Goal: Find specific page/section: Find specific page/section

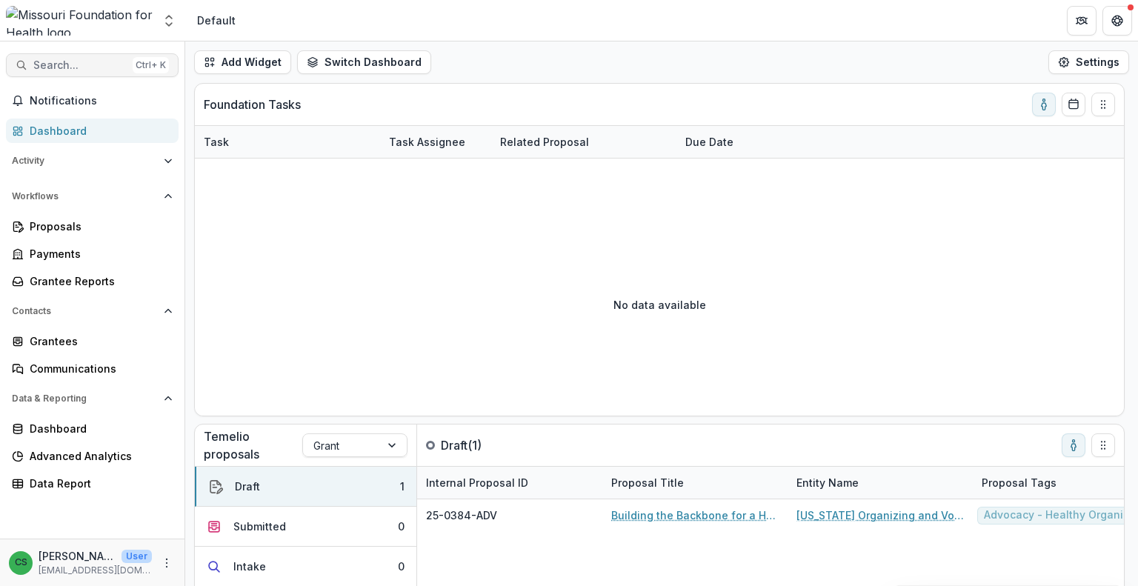
click at [102, 59] on span "Search..." at bounding box center [79, 65] width 93 height 13
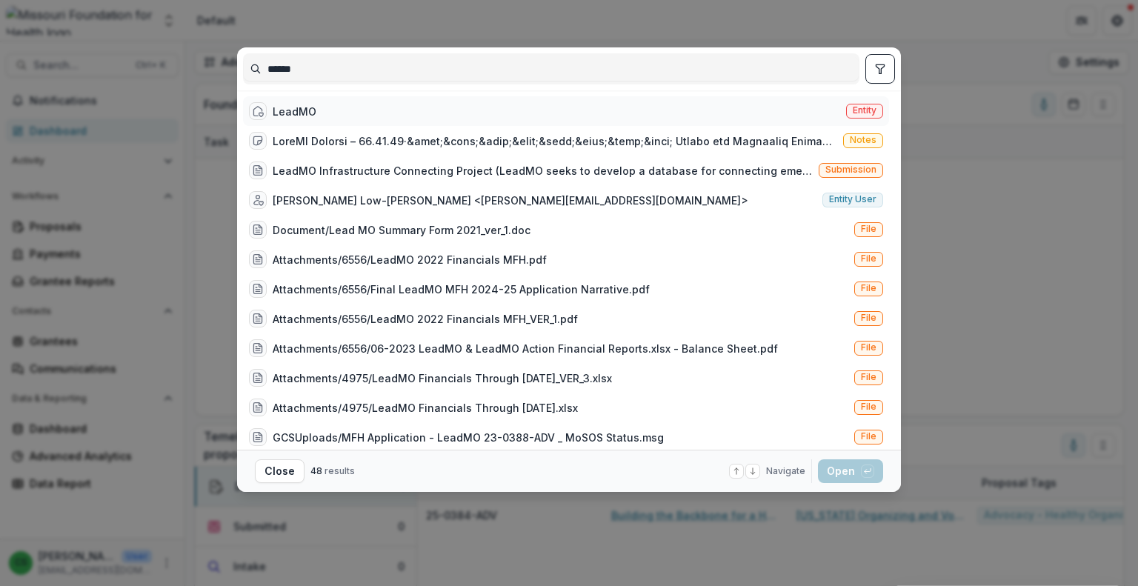
type input "******"
click at [329, 113] on div "LeadMO Entity" at bounding box center [566, 111] width 646 height 30
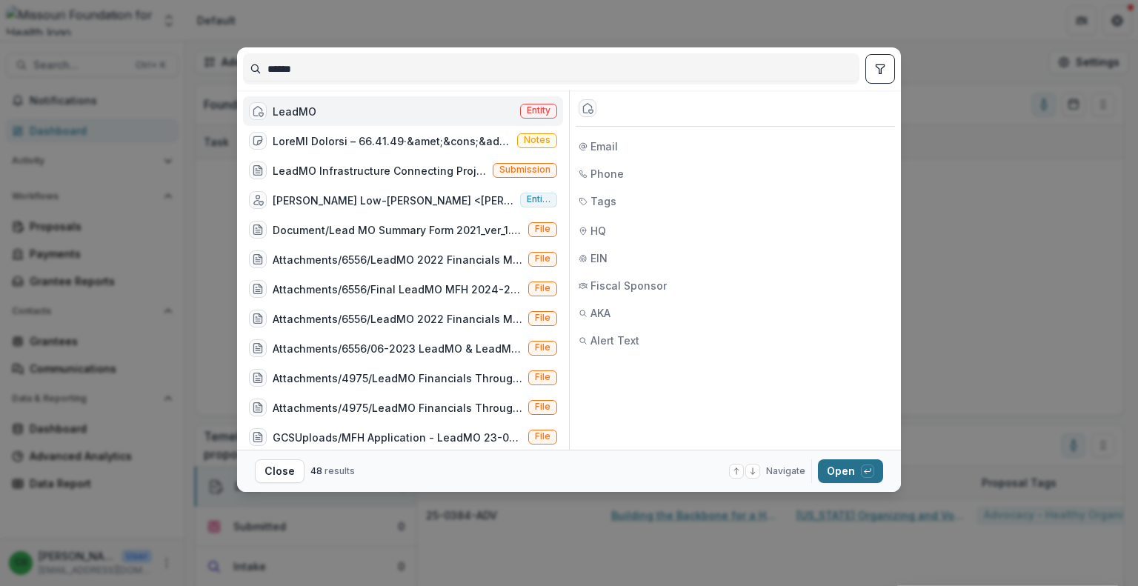
click at [855, 470] on button "Open with enter key" at bounding box center [850, 472] width 65 height 24
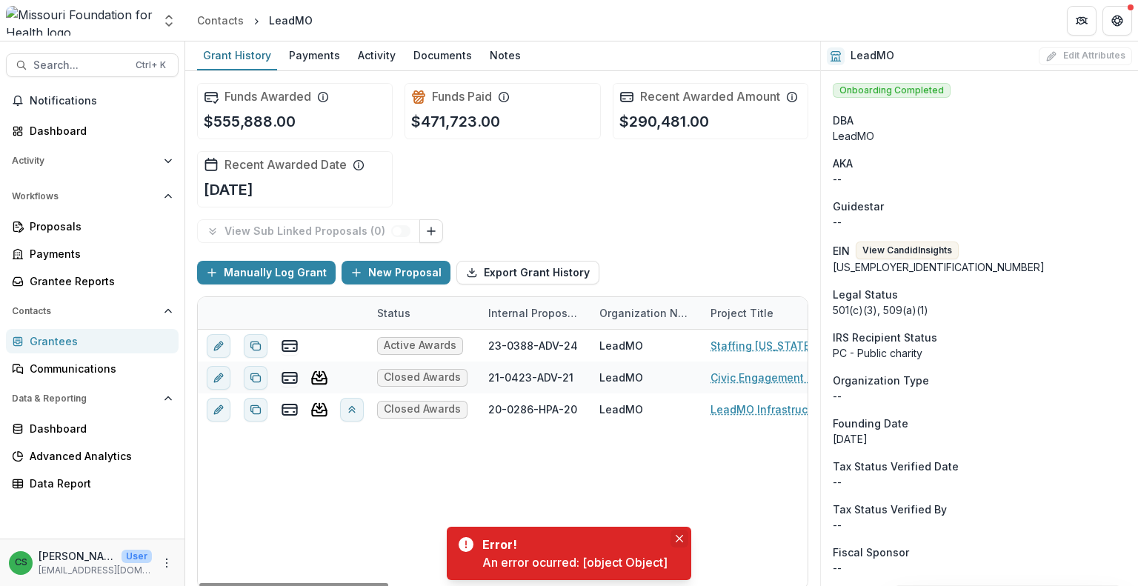
click at [683, 539] on icon "Close" at bounding box center [679, 538] width 7 height 7
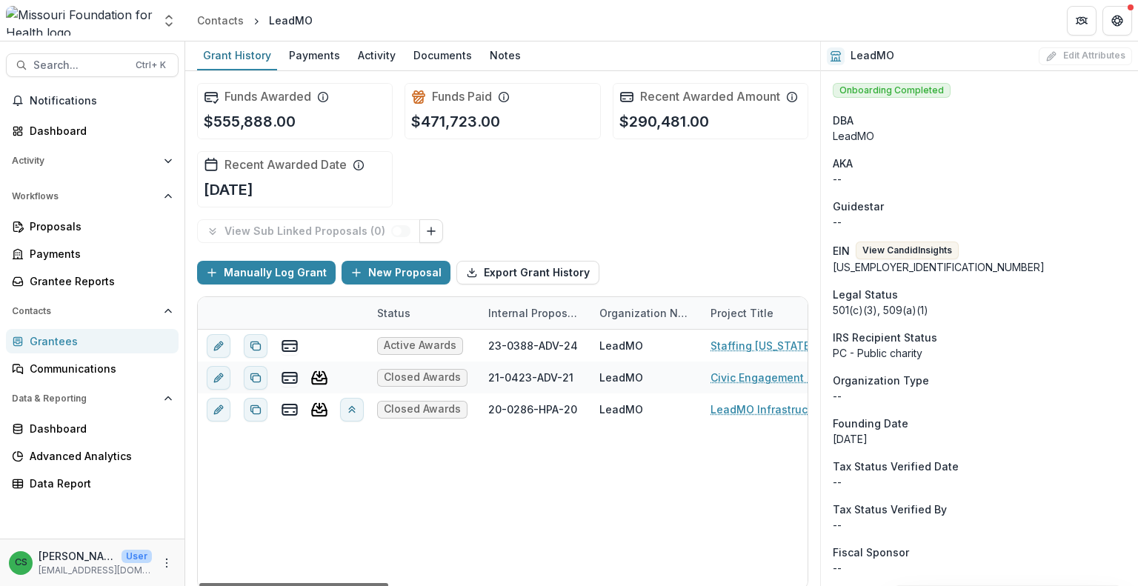
drag, startPoint x: 377, startPoint y: 583, endPoint x: 345, endPoint y: 572, distance: 33.8
click at [345, 583] on div at bounding box center [293, 585] width 189 height 4
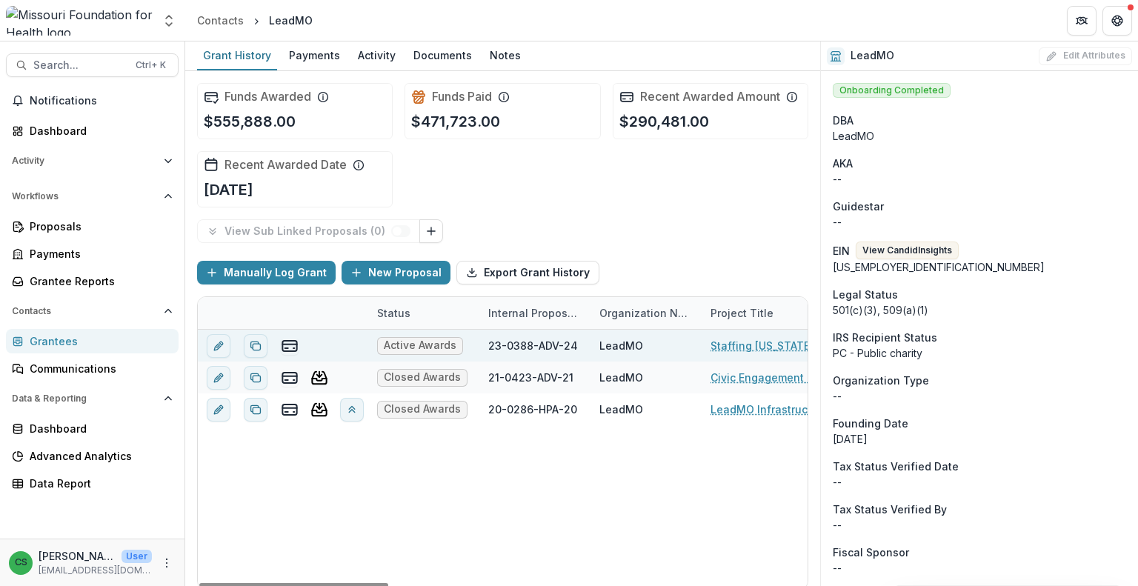
click at [544, 338] on div "23-0388-ADV-24" at bounding box center [533, 346] width 90 height 16
click at [765, 350] on link "Staffing [US_STATE]'s Social and Economic Justice Movement" at bounding box center [795, 346] width 168 height 16
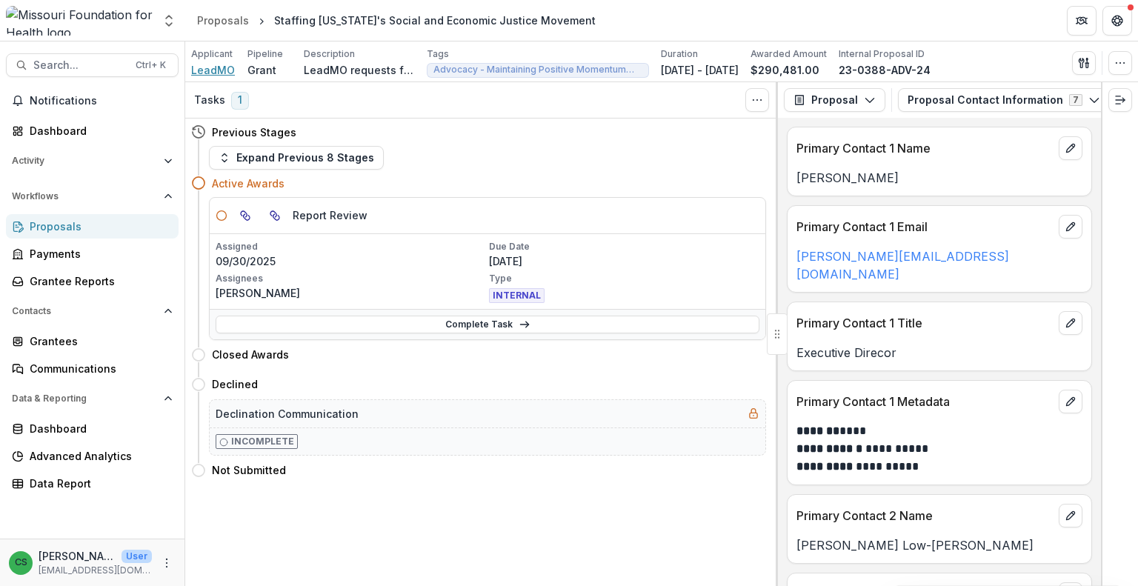
click at [202, 66] on span "LeadMO" at bounding box center [213, 70] width 44 height 16
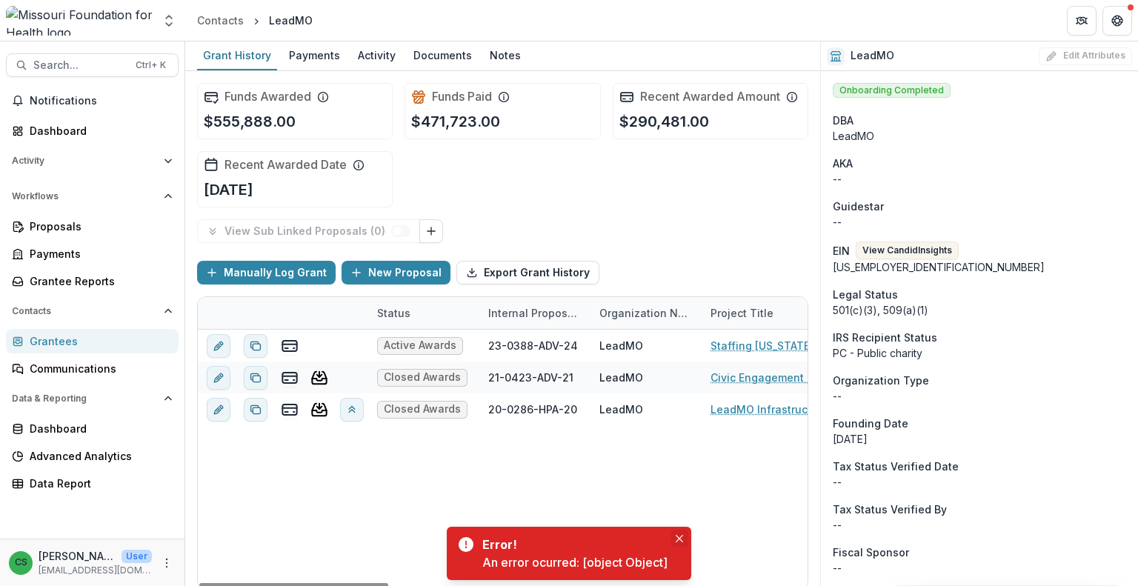
click at [682, 534] on button "Close" at bounding box center [680, 539] width 18 height 18
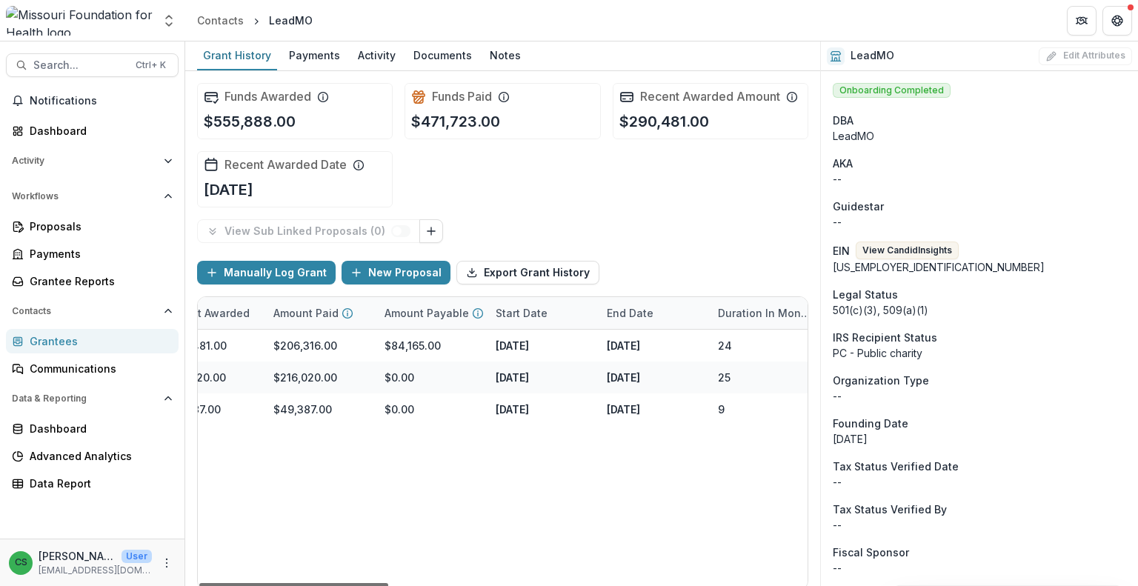
drag, startPoint x: 372, startPoint y: 586, endPoint x: 682, endPoint y: 596, distance: 310.0
click at [388, 586] on div at bounding box center [293, 585] width 189 height 4
